Goal: Transaction & Acquisition: Book appointment/travel/reservation

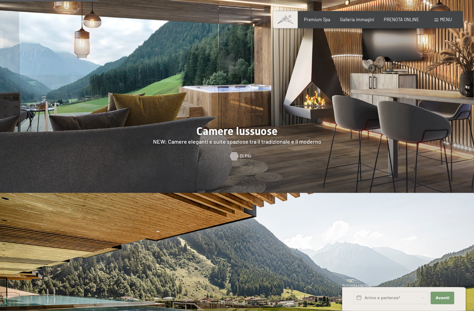
scroll to position [612, 0]
click at [242, 159] on span "Di più" at bounding box center [245, 156] width 11 height 6
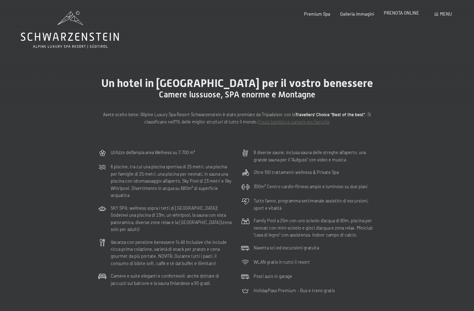
click at [399, 14] on span "PRENOTA ONLINE" at bounding box center [401, 13] width 35 height 6
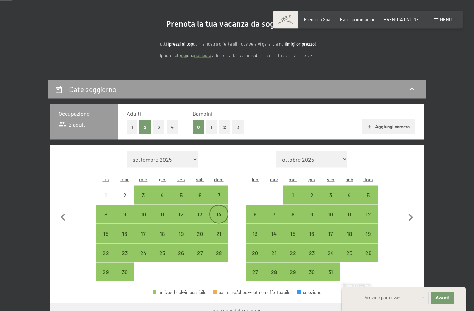
scroll to position [58, 0]
click at [216, 211] on div "14" at bounding box center [218, 219] width 17 height 17
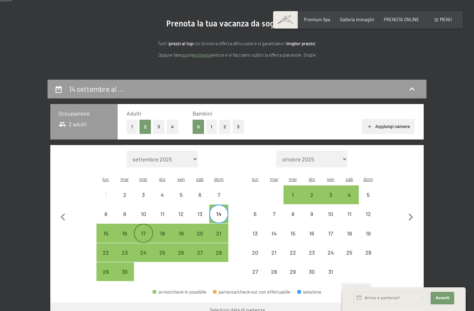
click at [143, 230] on div "17" at bounding box center [143, 238] width 17 height 17
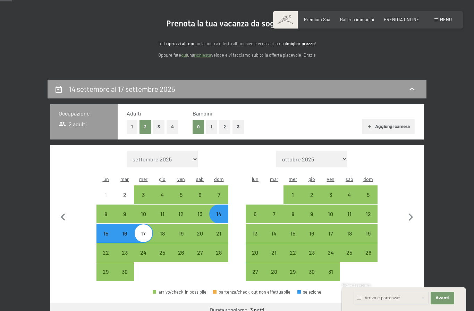
click at [396, 302] on button "Vai a «Camera»" at bounding box center [397, 310] width 53 height 17
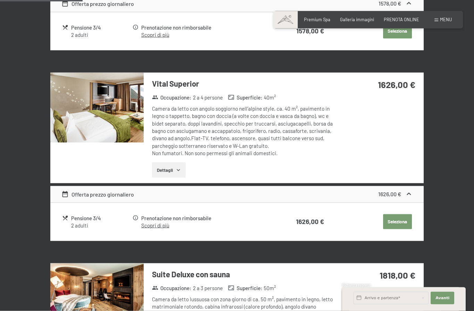
scroll to position [303, 0]
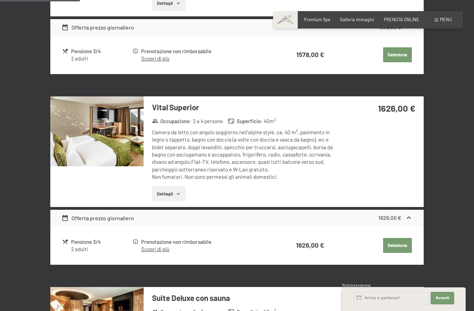
click at [411, 215] on icon at bounding box center [409, 217] width 7 height 7
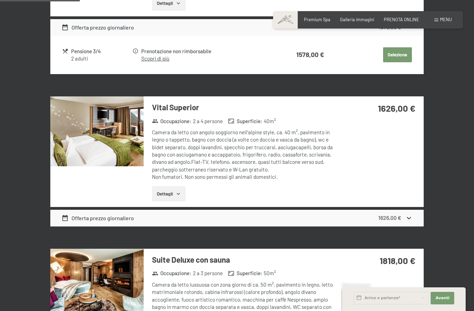
click at [411, 216] on icon at bounding box center [409, 217] width 7 height 7
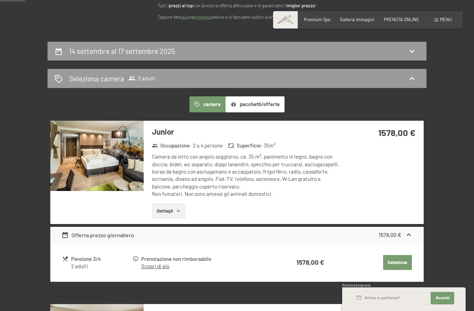
scroll to position [95, 0]
click at [179, 208] on icon "button" at bounding box center [179, 211] width 6 height 6
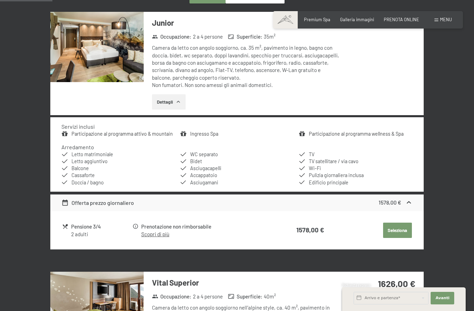
scroll to position [204, 0]
click at [93, 224] on div "Pensione 3/4" at bounding box center [101, 227] width 61 height 8
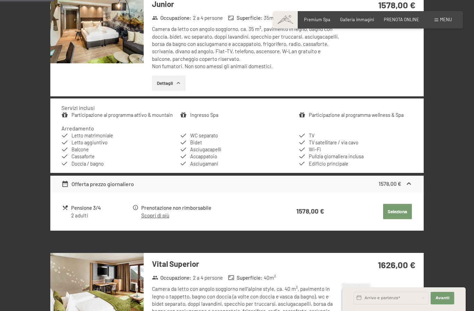
scroll to position [214, 0]
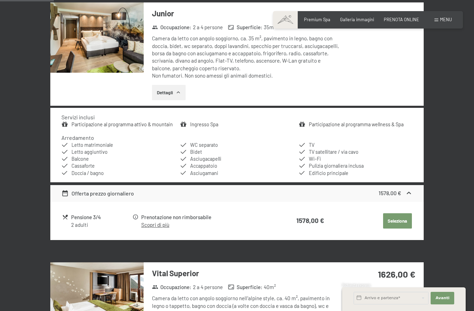
click at [163, 224] on link "Scopri di più" at bounding box center [155, 224] width 28 height 6
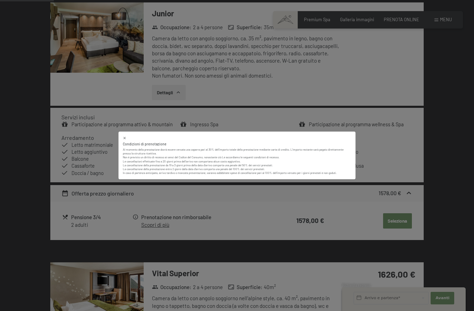
click at [128, 135] on div "Condizioni di prenotazione Al momento della prenotazione dovrà essere versata u…" at bounding box center [237, 155] width 237 height 48
click at [127, 137] on div at bounding box center [237, 137] width 229 height 5
click at [126, 133] on div "Condizioni di prenotazione Al momento della prenotazione dovrà essere versata u…" at bounding box center [237, 155] width 237 height 48
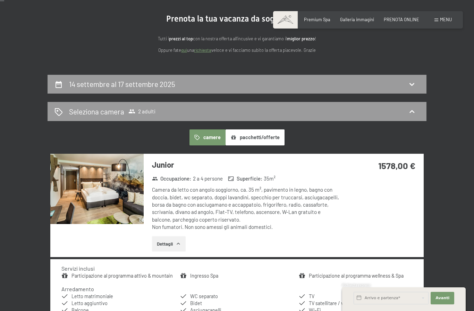
scroll to position [17, 0]
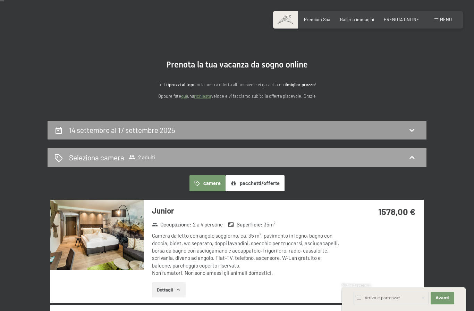
click at [414, 156] on icon at bounding box center [412, 157] width 8 height 8
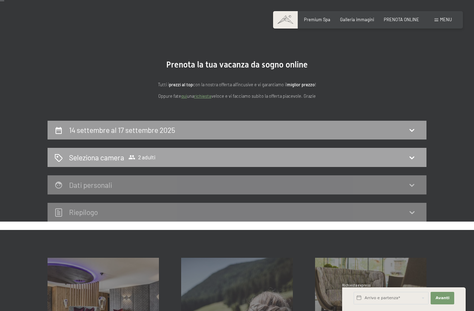
click at [416, 158] on icon at bounding box center [412, 157] width 8 height 8
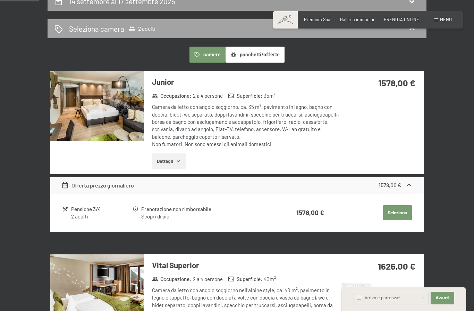
scroll to position [145, 0]
click at [396, 210] on button "Seleziona" at bounding box center [397, 212] width 29 height 15
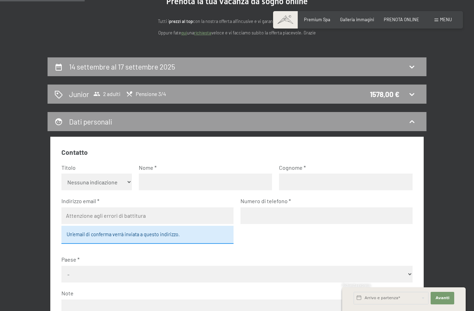
scroll to position [45, 0]
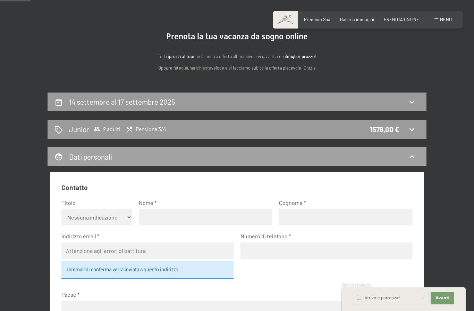
click at [410, 154] on icon at bounding box center [412, 156] width 8 height 8
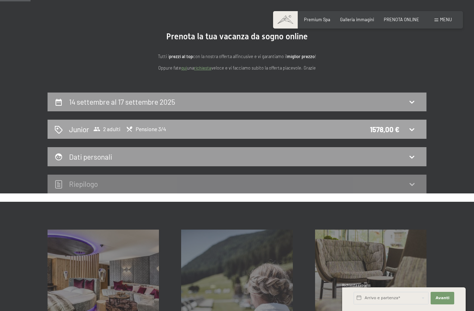
click at [415, 130] on icon at bounding box center [412, 129] width 8 height 8
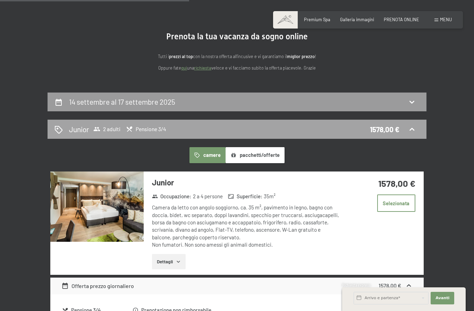
scroll to position [137, 0]
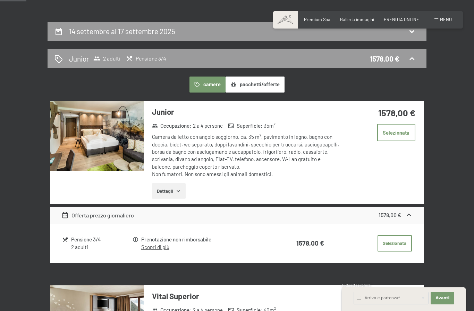
scroll to position [48, 0]
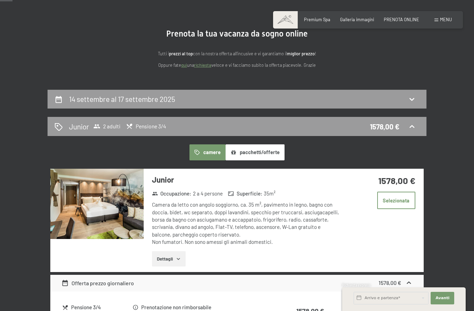
click at [266, 152] on button "pacchetti/offerte" at bounding box center [255, 152] width 59 height 16
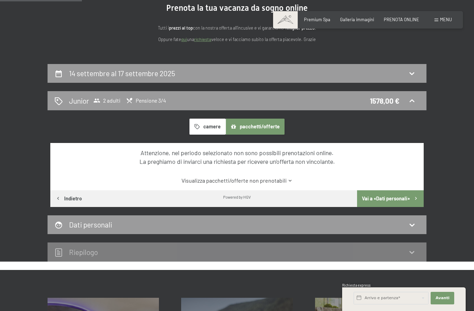
scroll to position [89, 0]
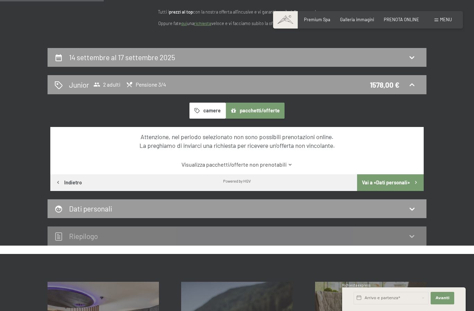
click at [282, 164] on link "Visualizza pacchetti/offerte non prenotabili" at bounding box center [236, 164] width 351 height 8
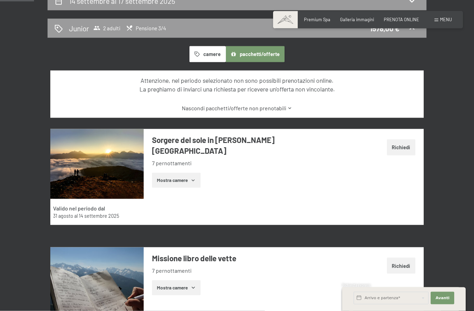
scroll to position [97, 0]
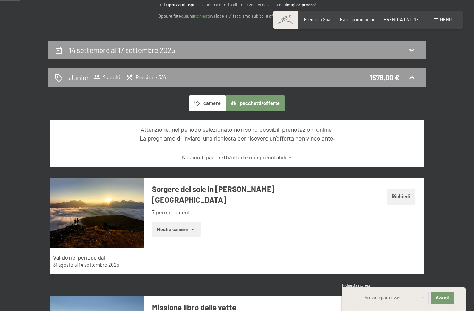
click at [286, 156] on link "Nascondi pacchetti/offerte non prenotabili" at bounding box center [236, 157] width 351 height 8
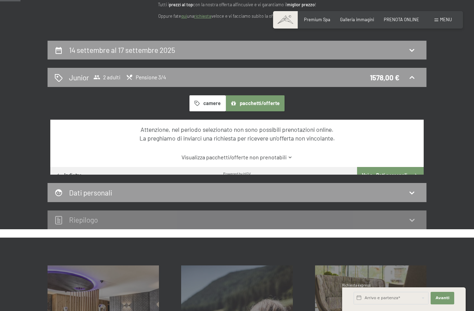
click at [212, 108] on button "camere" at bounding box center [208, 103] width 36 height 16
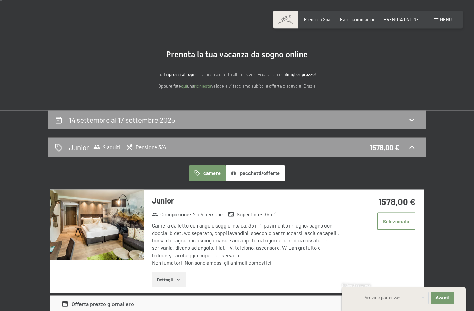
scroll to position [0, 0]
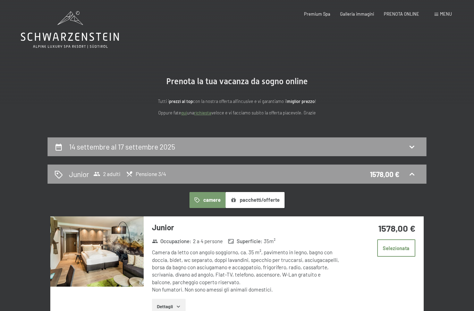
click at [441, 12] on span "Menu" at bounding box center [446, 14] width 12 height 6
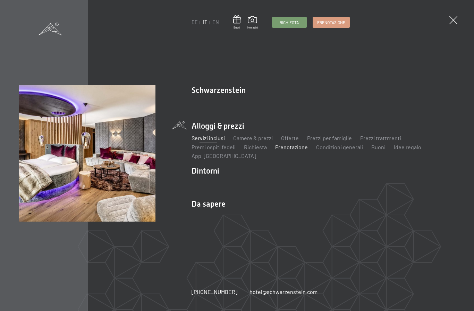
click at [207, 138] on link "Servizi inclusi" at bounding box center [208, 137] width 33 height 7
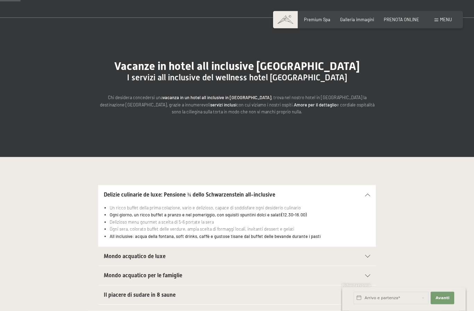
scroll to position [44, 0]
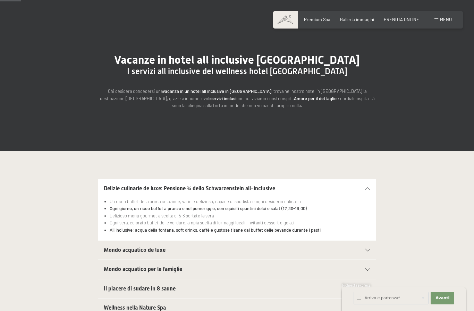
click at [369, 250] on div "Mondo acquatico de luxe" at bounding box center [237, 249] width 267 height 19
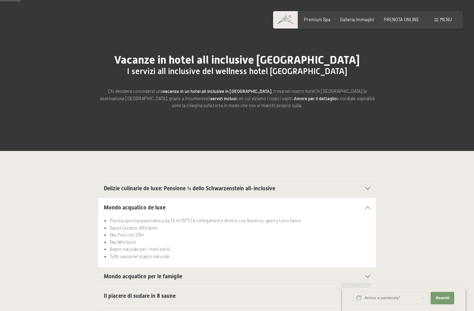
click at [367, 207] on icon at bounding box center [367, 207] width 5 height 3
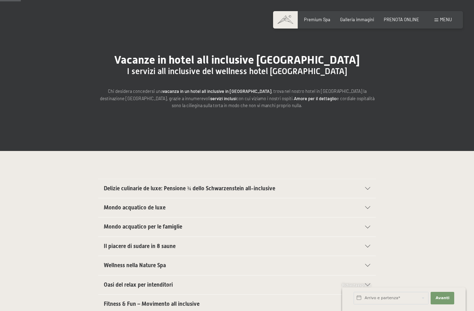
click at [370, 207] on icon at bounding box center [367, 207] width 5 height 3
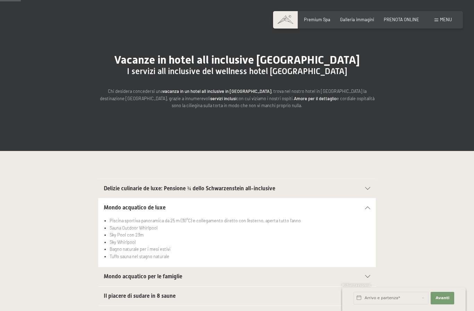
click at [370, 209] on div "Mondo acquatico de luxe" at bounding box center [237, 207] width 267 height 19
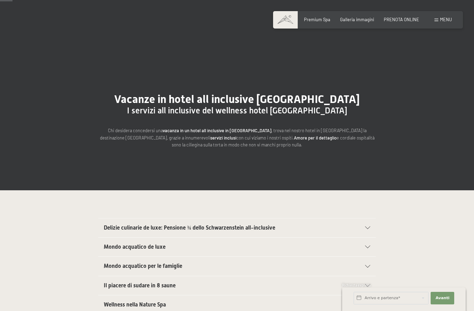
scroll to position [0, 0]
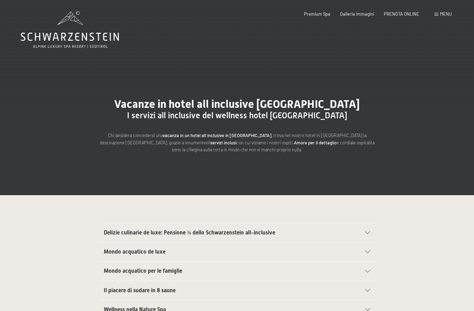
click at [444, 12] on span "Menu" at bounding box center [446, 14] width 12 height 6
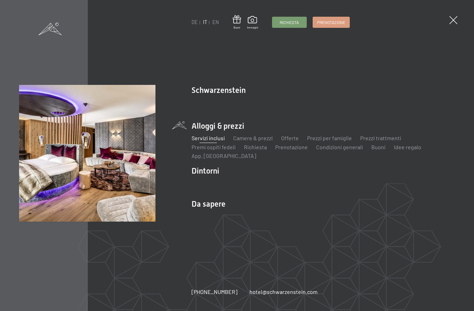
click at [209, 138] on link "Servizi inclusi" at bounding box center [208, 137] width 33 height 7
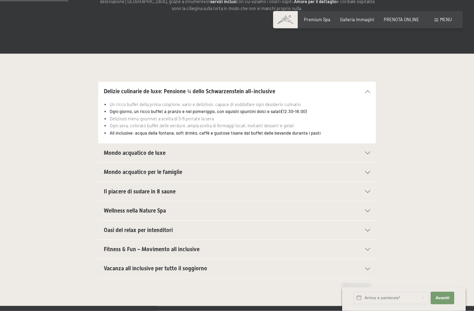
scroll to position [146, 0]
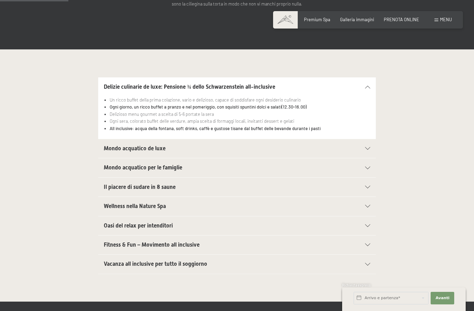
click at [370, 186] on icon at bounding box center [367, 186] width 5 height 3
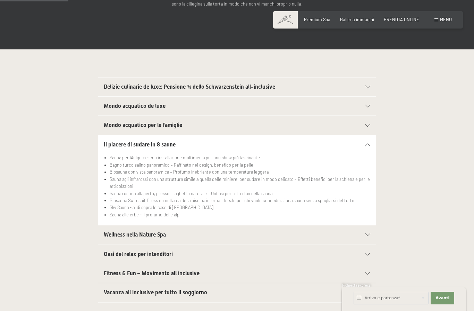
click at [368, 146] on div "Il piacere di sudare in 8 saune" at bounding box center [237, 144] width 267 height 19
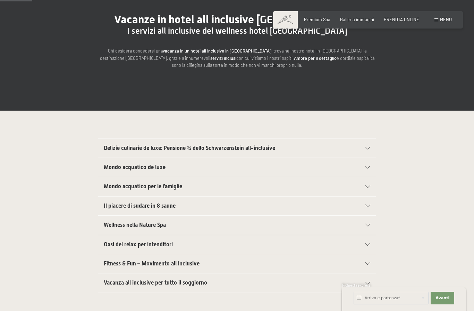
scroll to position [0, 0]
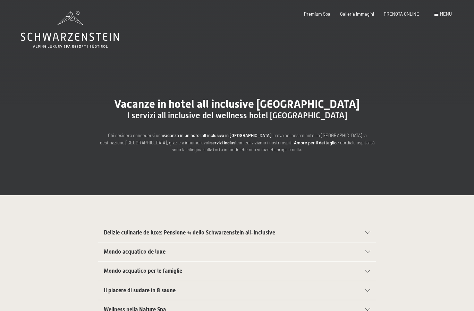
click at [79, 38] on icon at bounding box center [70, 29] width 98 height 37
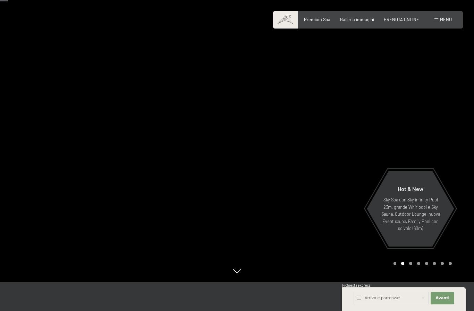
scroll to position [51, 0]
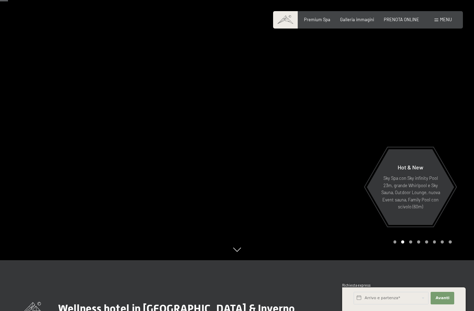
click at [410, 260] on div at bounding box center [355, 104] width 237 height 311
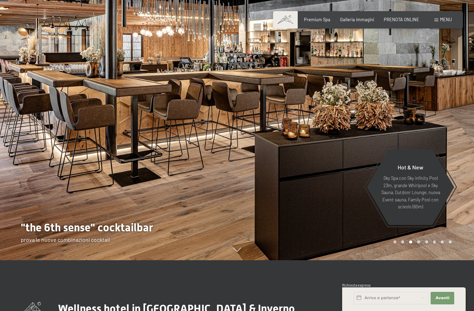
click at [420, 243] on div "Carousel Page 4" at bounding box center [419, 241] width 3 height 3
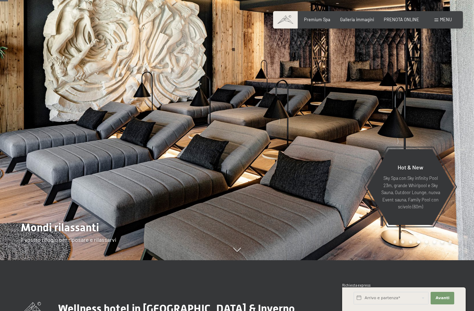
click at [428, 243] on div "Carousel Page 5" at bounding box center [426, 241] width 3 height 3
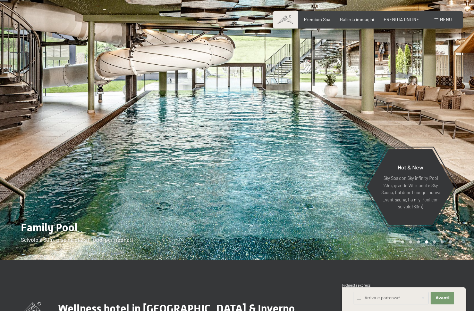
click at [439, 243] on div "Carousel Pagination" at bounding box center [421, 241] width 61 height 3
click at [441, 243] on div "Carousel Page 7" at bounding box center [442, 241] width 3 height 3
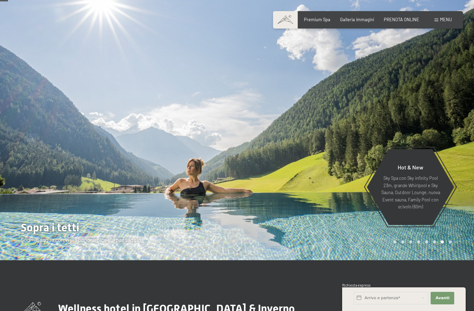
click at [456, 260] on div at bounding box center [355, 104] width 237 height 311
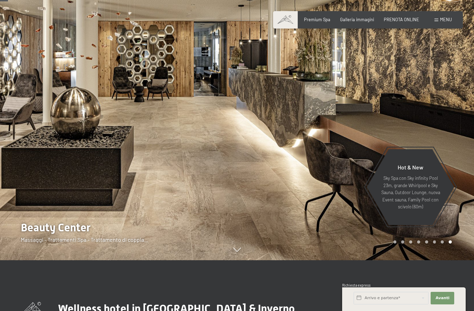
scroll to position [0, 0]
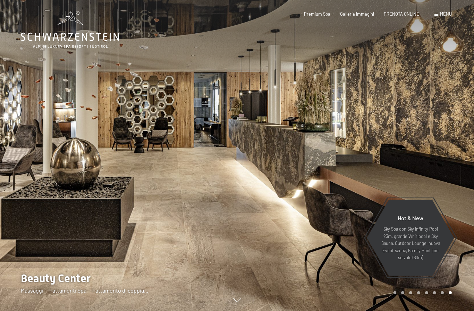
click at [80, 37] on icon at bounding box center [70, 29] width 98 height 37
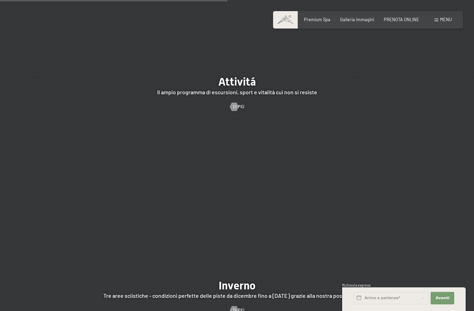
scroll to position [1234, 0]
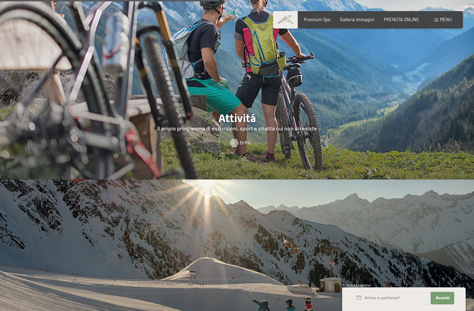
click at [240, 146] on span "Di più" at bounding box center [245, 143] width 11 height 6
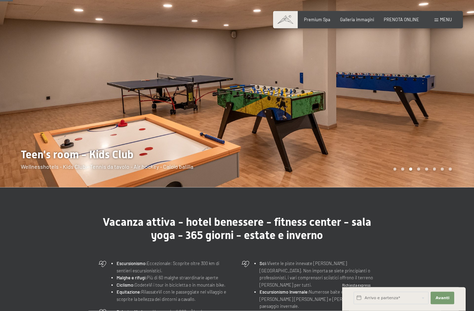
scroll to position [46, 0]
click at [449, 18] on span "Menu" at bounding box center [446, 20] width 12 height 6
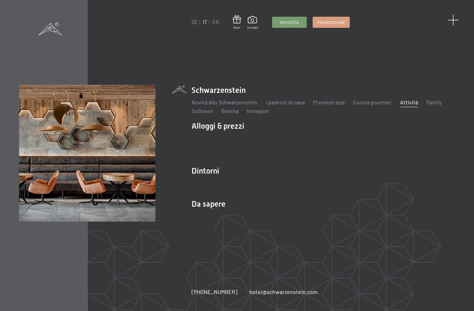
click at [452, 17] on span at bounding box center [453, 20] width 11 height 11
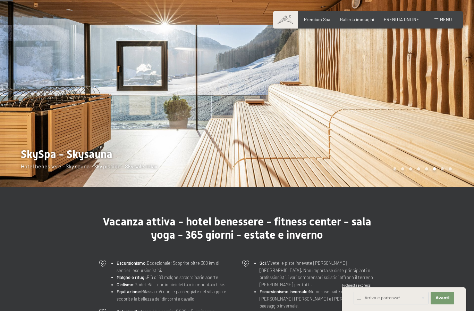
click at [450, 18] on span "Menu" at bounding box center [446, 20] width 12 height 6
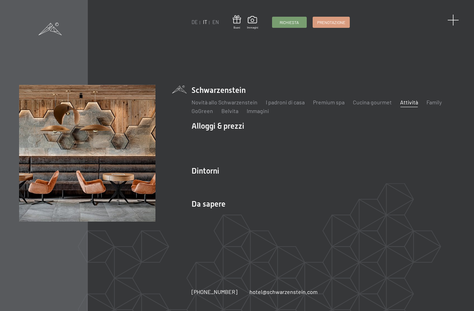
click at [455, 17] on span at bounding box center [453, 20] width 11 height 11
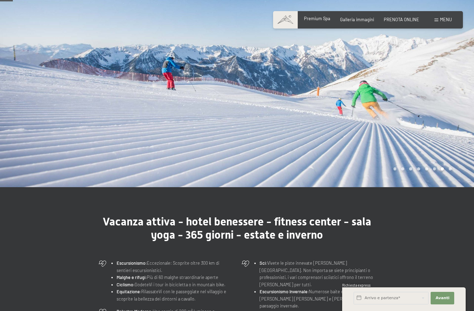
click at [322, 18] on span "Premium Spa" at bounding box center [317, 19] width 26 height 6
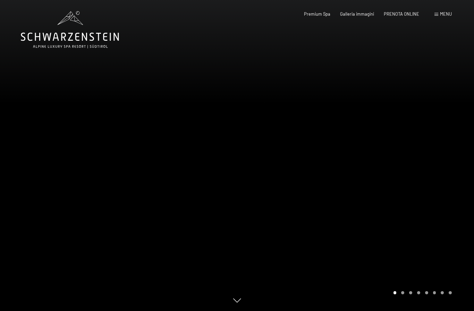
click at [444, 17] on div "Menu" at bounding box center [443, 14] width 17 height 6
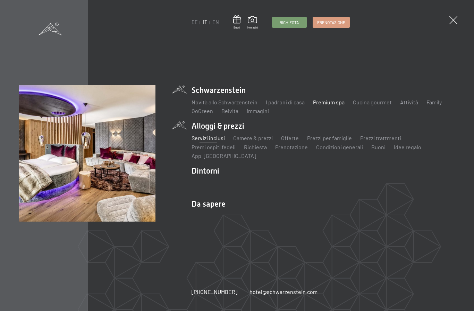
click at [207, 138] on link "Servizi inclusi" at bounding box center [208, 137] width 33 height 7
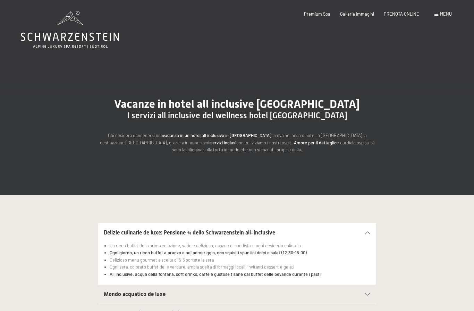
click at [445, 15] on span "Menu" at bounding box center [446, 14] width 12 height 6
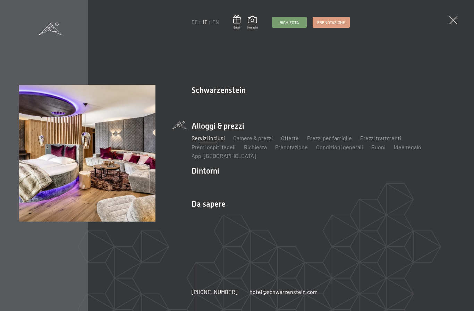
click at [227, 124] on li "Alloggi & prezzi Servizi inclusi Camere & prezzi Lista Offerte Lista Prezzi per…" at bounding box center [324, 140] width 264 height 39
click at [203, 126] on li "Alloggi & prezzi Servizi inclusi Camere & prezzi Lista Offerte Lista Prezzi per…" at bounding box center [324, 140] width 264 height 39
click at [457, 16] on div "DE IT EN Buoni Immagini Richiesta Prenotazione DE IT EN Schwarzenstein Novità a…" at bounding box center [237, 155] width 474 height 311
click at [450, 21] on span at bounding box center [453, 20] width 11 height 11
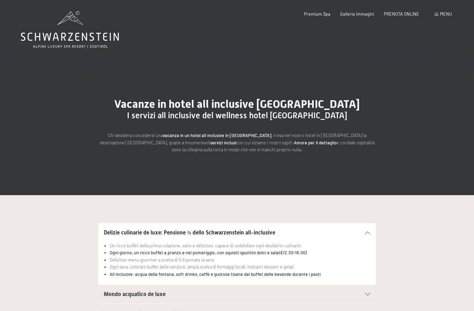
click at [91, 43] on icon at bounding box center [70, 29] width 98 height 37
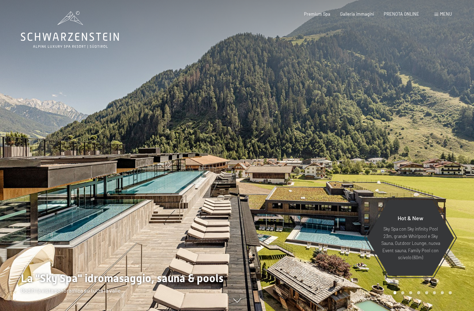
click at [444, 16] on span "Menu" at bounding box center [446, 14] width 12 height 6
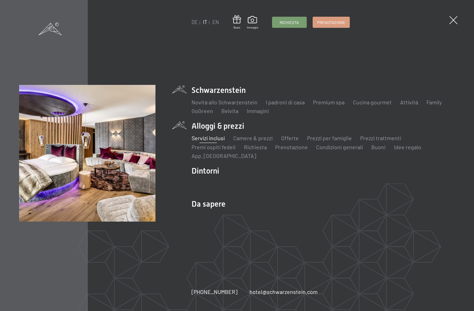
click at [207, 141] on link "Servizi inclusi" at bounding box center [208, 137] width 33 height 7
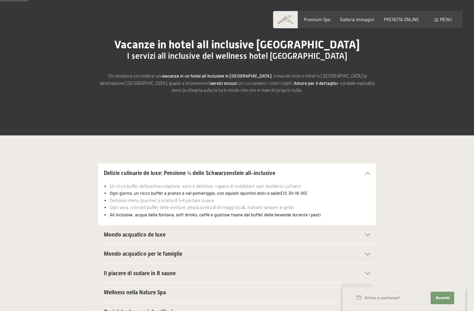
scroll to position [60, 0]
click at [368, 235] on div "Mondo acquatico de luxe" at bounding box center [237, 234] width 267 height 19
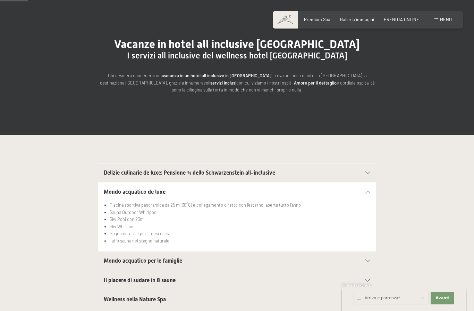
click at [371, 191] on icon at bounding box center [367, 191] width 5 height 3
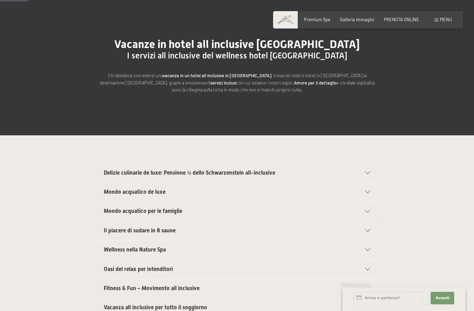
click at [370, 233] on div "Il piacere di sudare in 8 saune" at bounding box center [237, 230] width 267 height 19
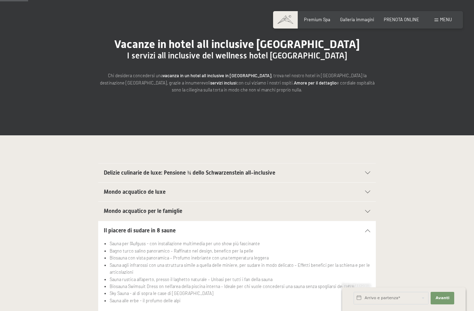
click at [399, 239] on div "Il piacere di sudare in 8 saune Sauna per l'Aufguss - con installazione multime…" at bounding box center [237, 266] width 379 height 90
click at [369, 231] on div "Il piacere di sudare in 8 saune" at bounding box center [237, 230] width 267 height 19
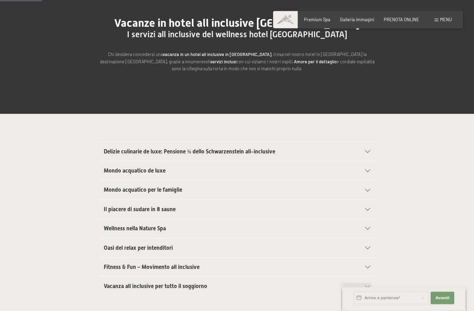
scroll to position [106, 0]
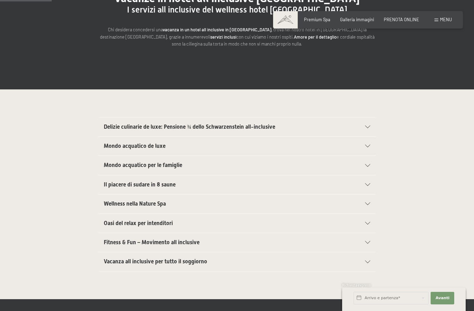
click at [369, 207] on div "Wellness nella Nature Spa" at bounding box center [237, 203] width 267 height 19
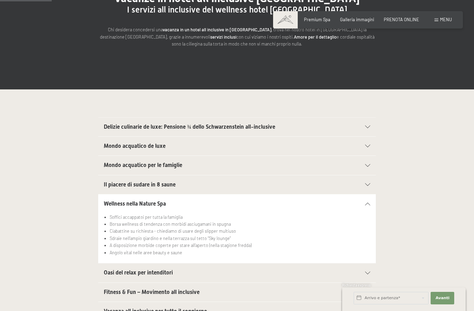
click at [368, 203] on icon at bounding box center [367, 203] width 5 height 3
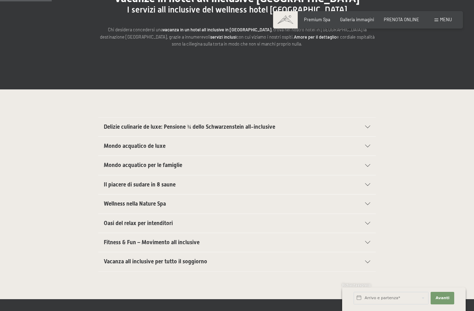
click at [370, 222] on icon at bounding box center [367, 223] width 5 height 3
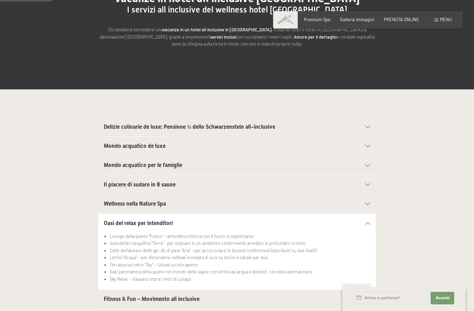
click at [370, 222] on icon at bounding box center [367, 223] width 5 height 3
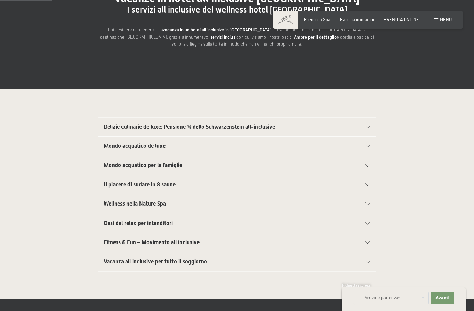
click at [370, 241] on icon at bounding box center [367, 242] width 5 height 3
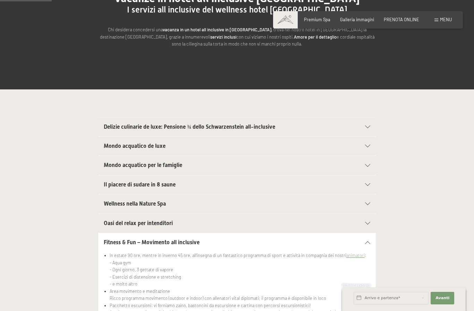
click at [369, 242] on icon at bounding box center [367, 242] width 5 height 3
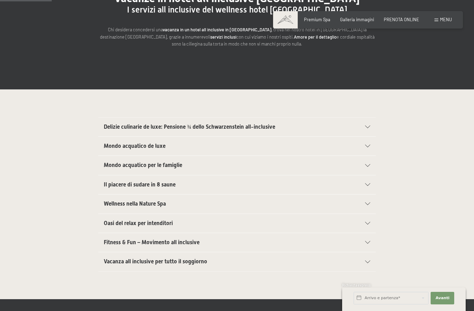
click at [368, 241] on icon at bounding box center [367, 242] width 5 height 3
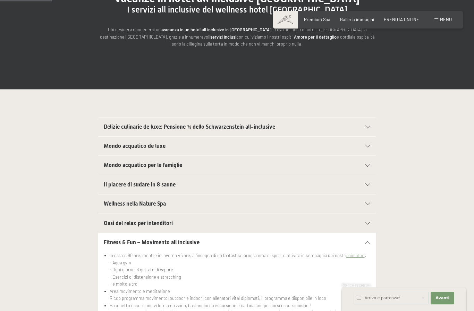
click at [370, 234] on div "Fitness & Fun – Movimento all inclusive" at bounding box center [237, 242] width 267 height 19
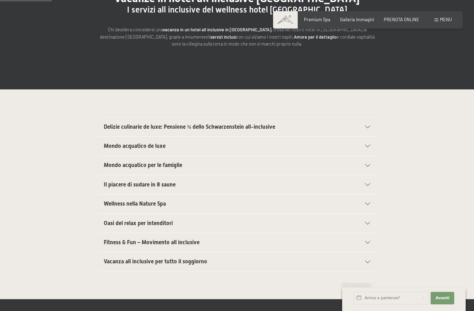
click at [370, 260] on icon at bounding box center [367, 261] width 5 height 3
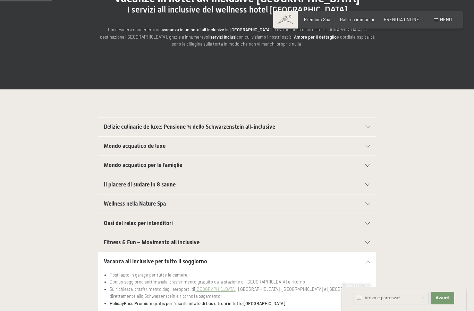
click at [370, 256] on div "Vacanza all inclusive per tutto il soggiorno" at bounding box center [237, 261] width 267 height 19
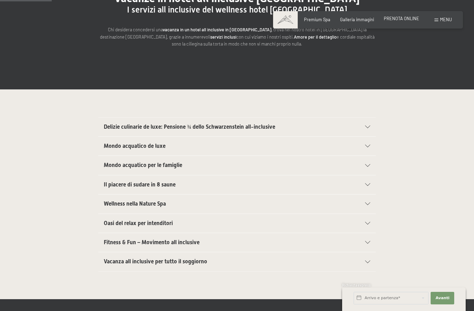
click at [401, 17] on span "PRENOTA ONLINE" at bounding box center [401, 19] width 35 height 6
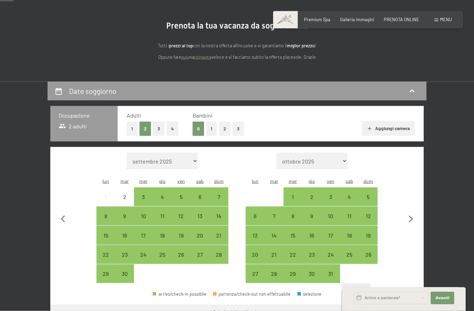
scroll to position [71, 0]
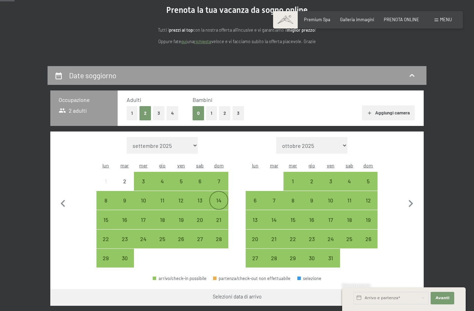
click at [222, 197] on div "14" at bounding box center [218, 205] width 17 height 17
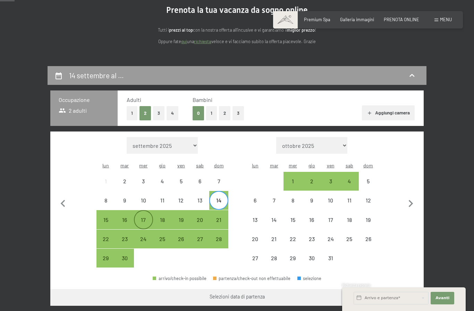
click at [144, 217] on div "17" at bounding box center [143, 225] width 17 height 17
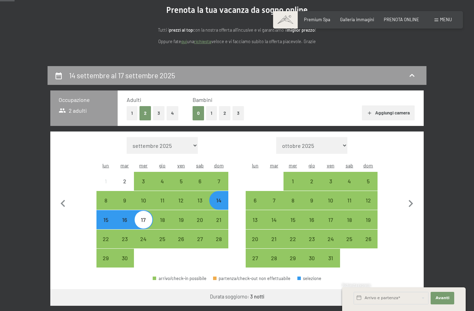
click at [402, 289] on button "Vai a «Camera»" at bounding box center [397, 297] width 53 height 17
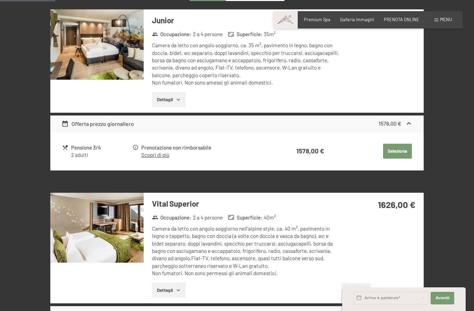
scroll to position [204, 0]
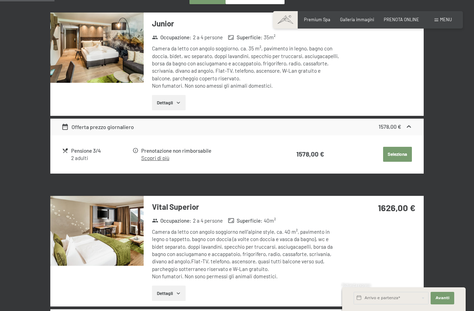
click at [120, 53] on img at bounding box center [96, 48] width 93 height 70
click at [122, 235] on img at bounding box center [96, 231] width 93 height 70
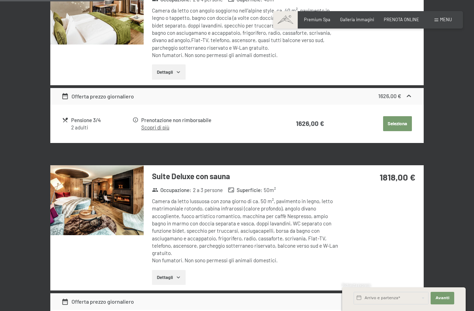
scroll to position [430, 0]
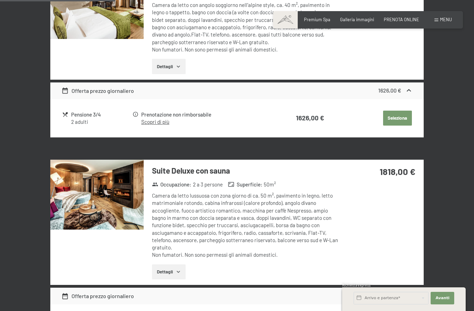
click at [122, 199] on img at bounding box center [96, 194] width 93 height 70
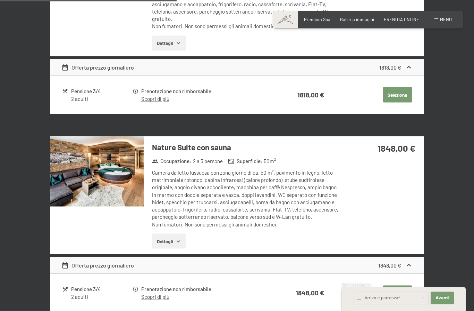
scroll to position [661, 0]
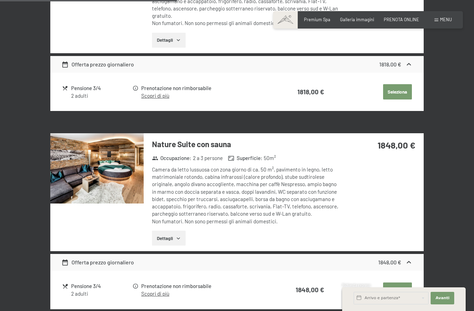
click at [117, 180] on img at bounding box center [96, 168] width 93 height 70
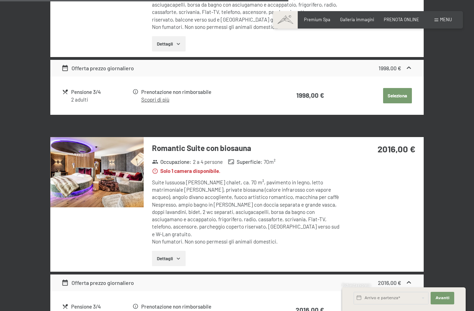
scroll to position [1077, 0]
click at [110, 169] on img at bounding box center [96, 172] width 93 height 70
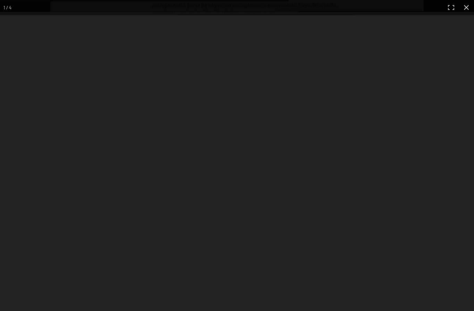
scroll to position [1077, 0]
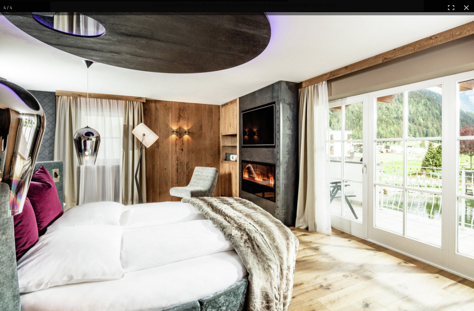
click at [462, 263] on img at bounding box center [237, 170] width 474 height 316
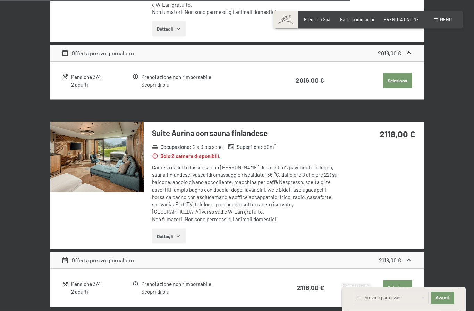
scroll to position [1307, 0]
click at [118, 151] on img at bounding box center [96, 157] width 93 height 70
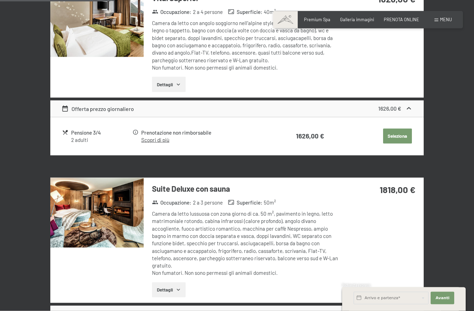
click at [127, 220] on img at bounding box center [96, 212] width 93 height 70
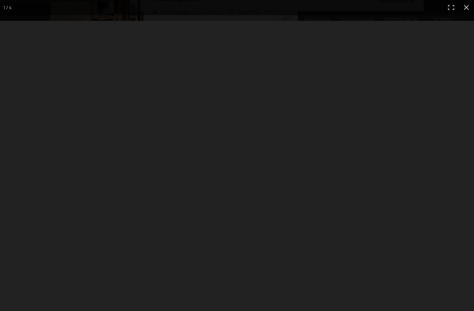
scroll to position [412, 0]
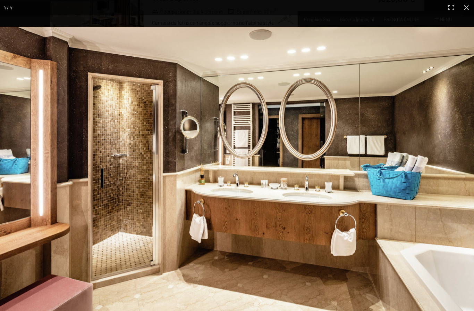
click at [436, 214] on img at bounding box center [237, 170] width 474 height 287
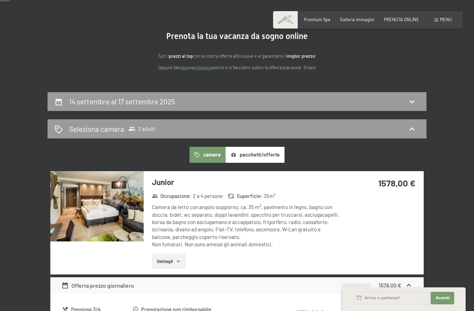
scroll to position [0, 0]
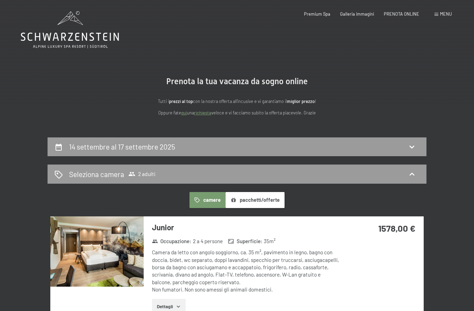
click at [92, 41] on icon at bounding box center [70, 29] width 98 height 37
